Goal: Navigation & Orientation: Find specific page/section

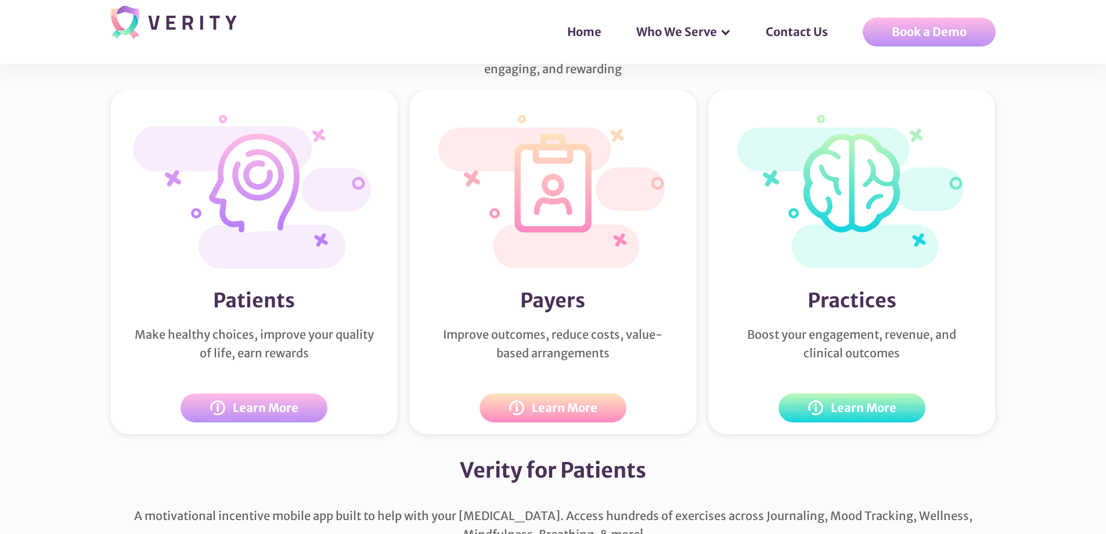
scroll to position [2219, 0]
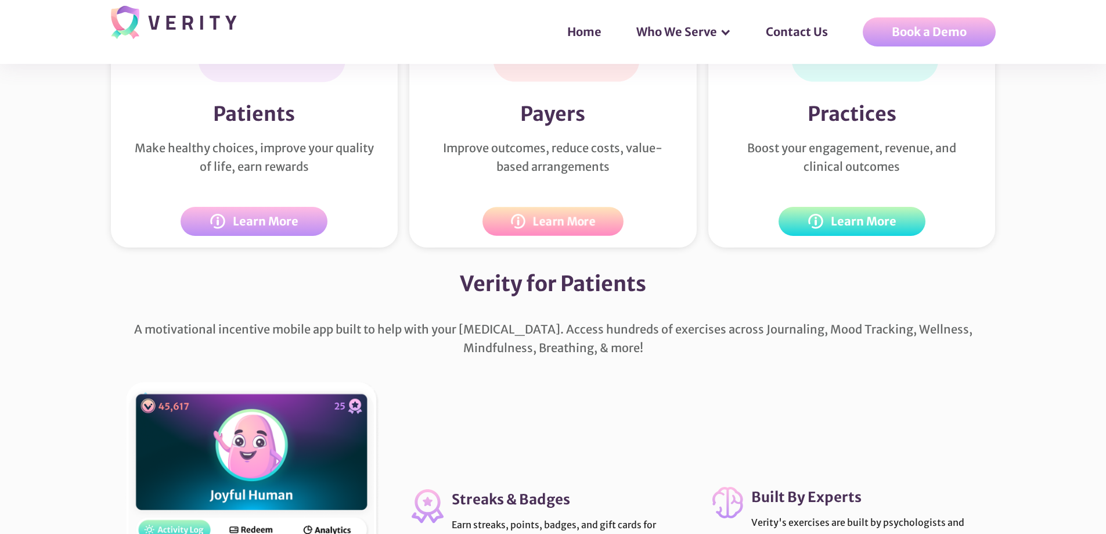
click at [605, 236] on link "Learn More" at bounding box center [552, 221] width 141 height 29
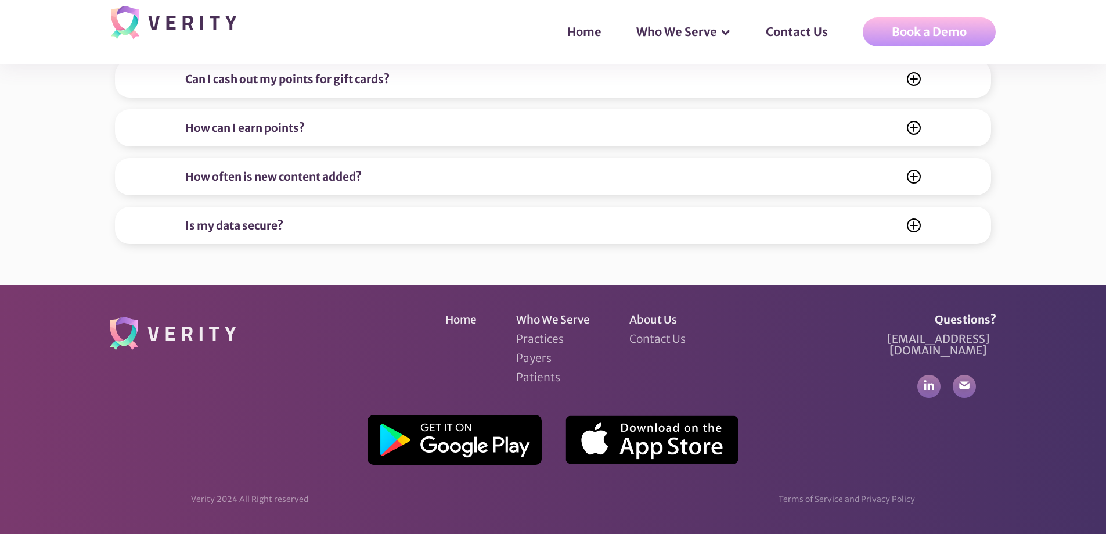
scroll to position [4693, 0]
click at [911, 232] on icon at bounding box center [913, 225] width 13 height 13
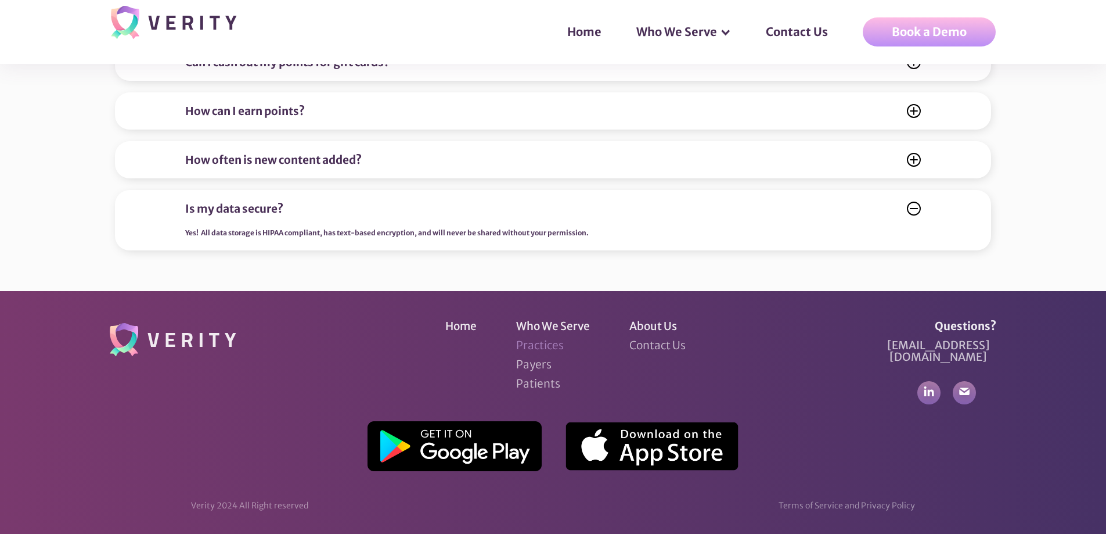
click at [527, 351] on link "Practices" at bounding box center [540, 345] width 48 height 12
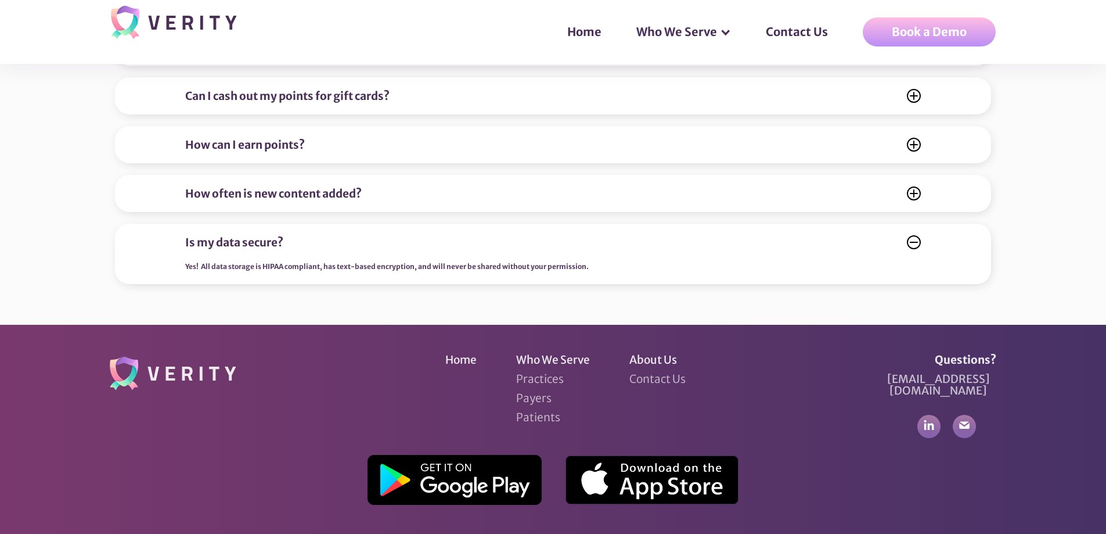
scroll to position [4800, 0]
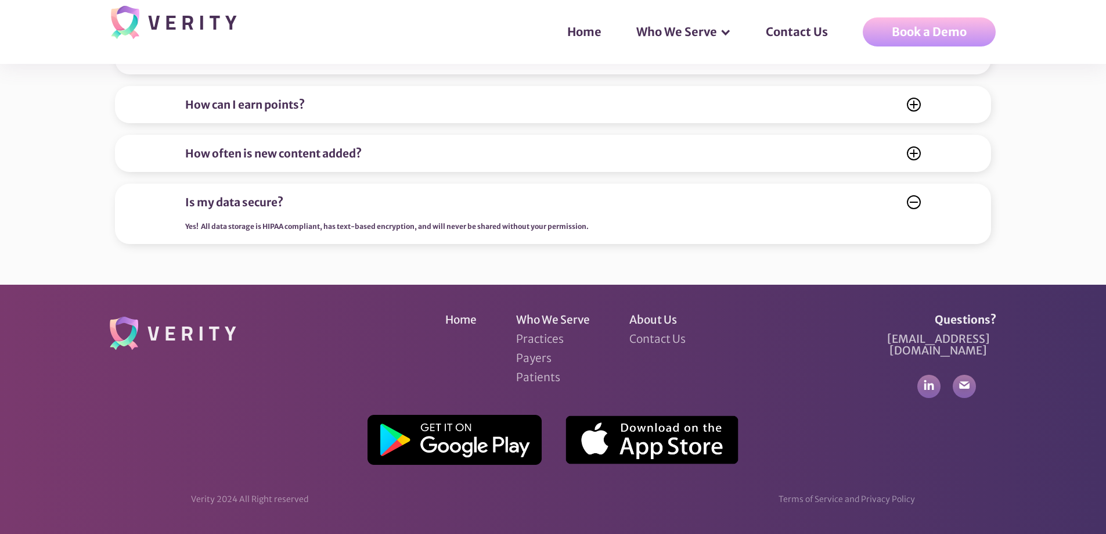
click at [837, 493] on div "Terms of Service and Privacy Policy" at bounding box center [847, 499] width 136 height 12
click at [840, 499] on div "Terms of Service and Privacy Policy" at bounding box center [847, 499] width 136 height 12
